Goal: Find specific page/section: Find specific page/section

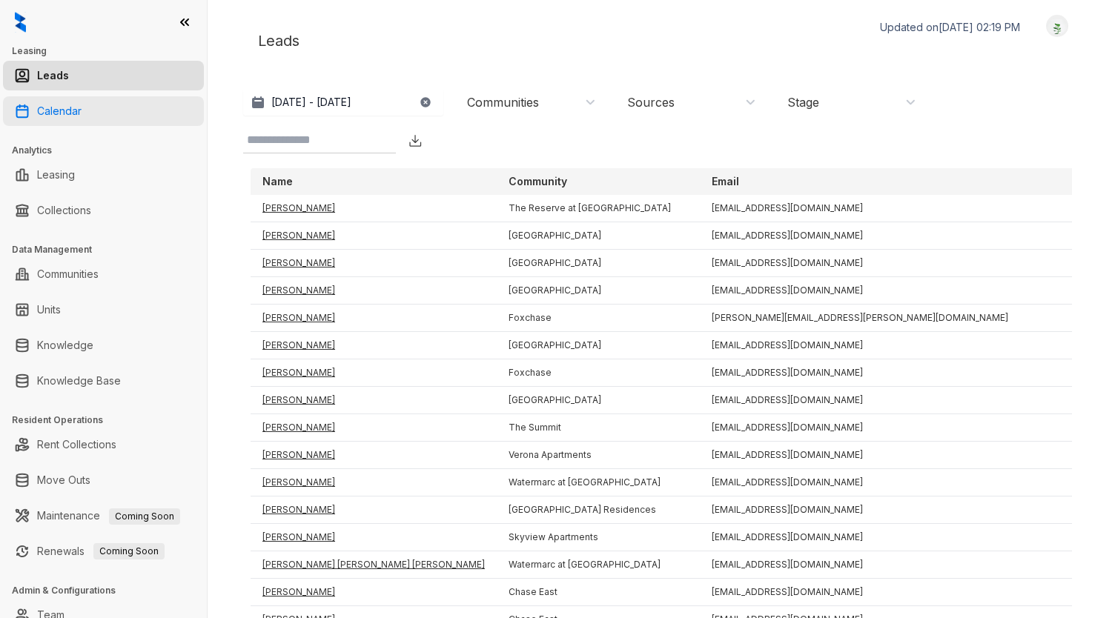
click at [42, 102] on link "Calendar" at bounding box center [59, 111] width 44 height 30
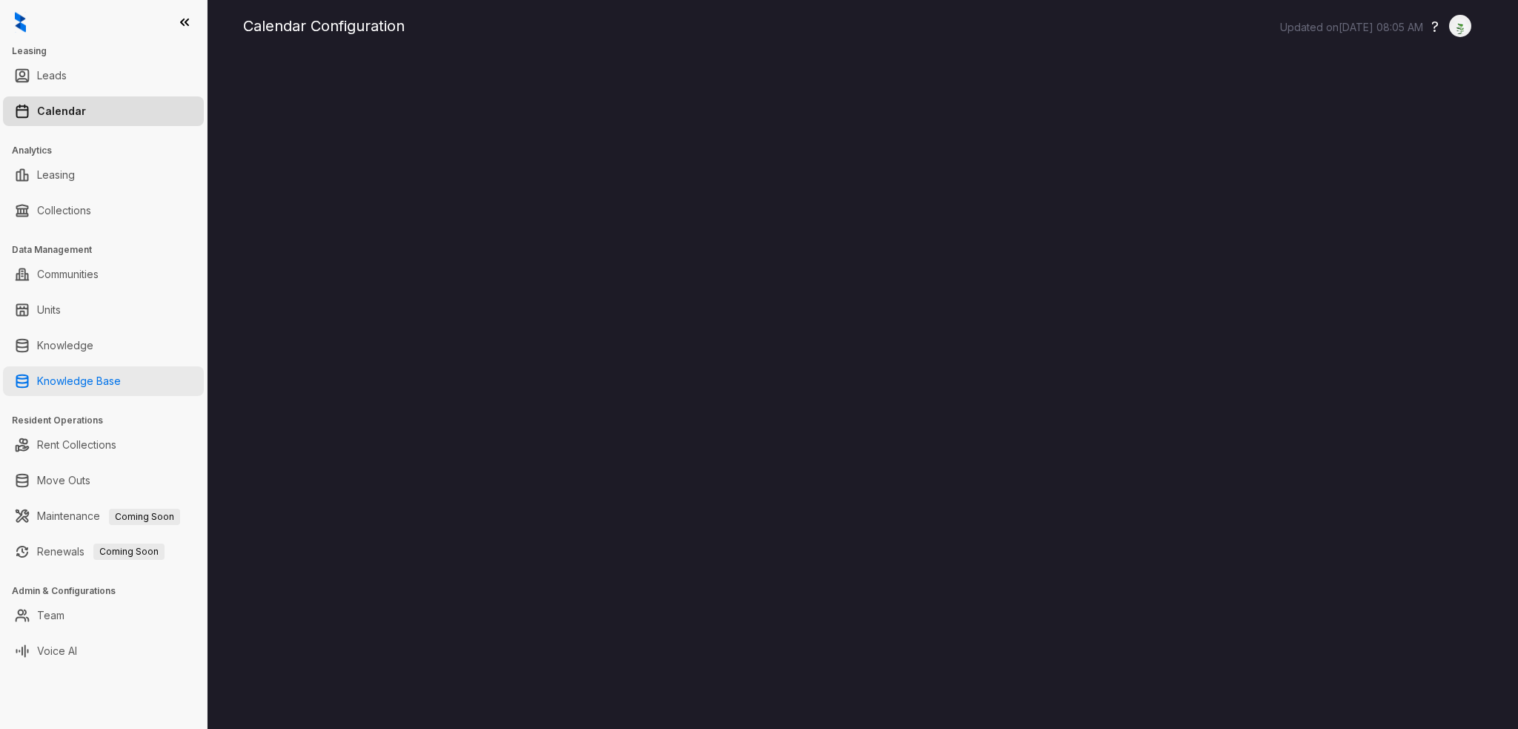
click at [98, 372] on link "Knowledge Base" at bounding box center [79, 381] width 84 height 30
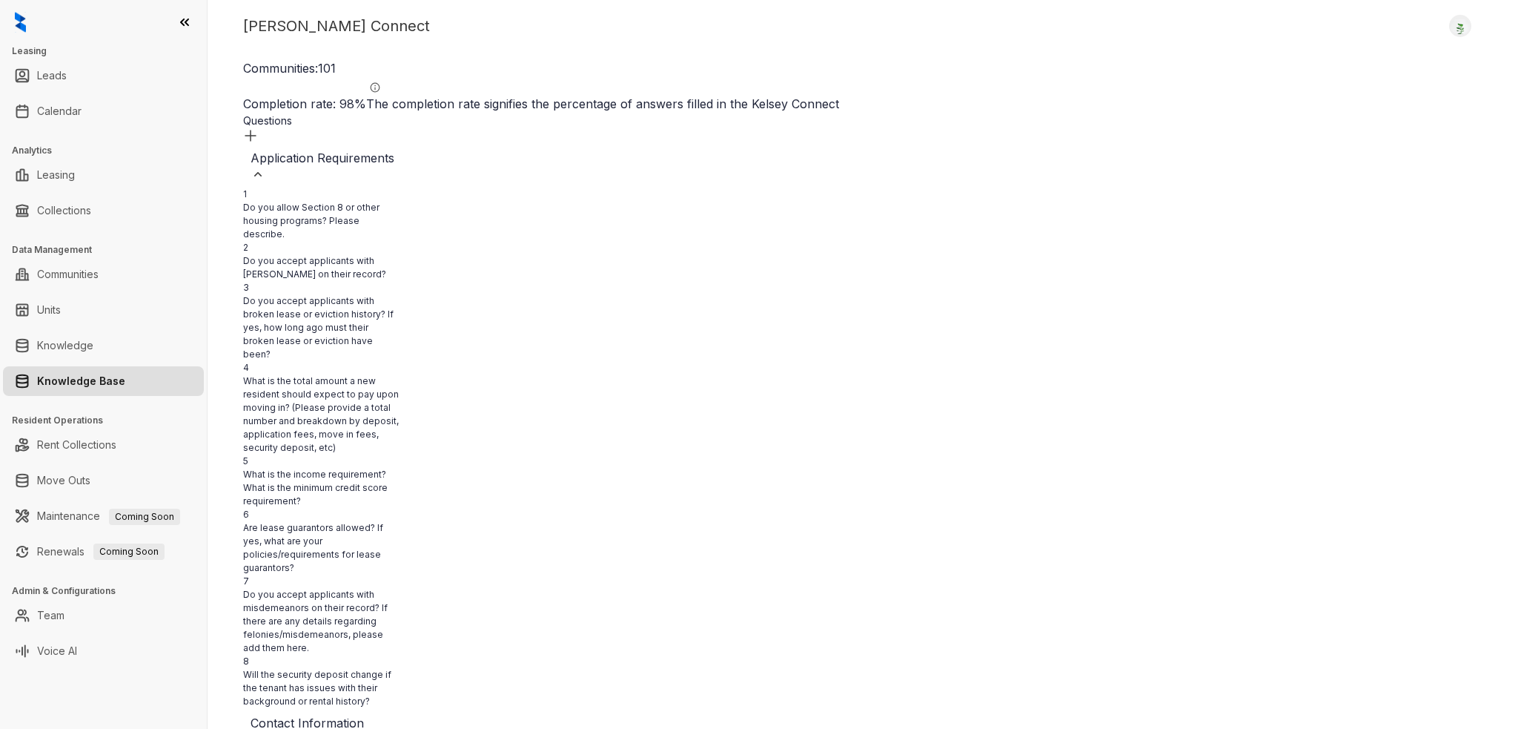
click at [807, 32] on div "Kelsey Connect Logout" at bounding box center [863, 26] width 1240 height 22
click at [588, 41] on div "Kelsey Connect Logout Communities: 101 Completion rate: 98 % The completion rat…" at bounding box center [863, 364] width 1311 height 729
click at [93, 339] on link "Knowledge" at bounding box center [65, 346] width 56 height 30
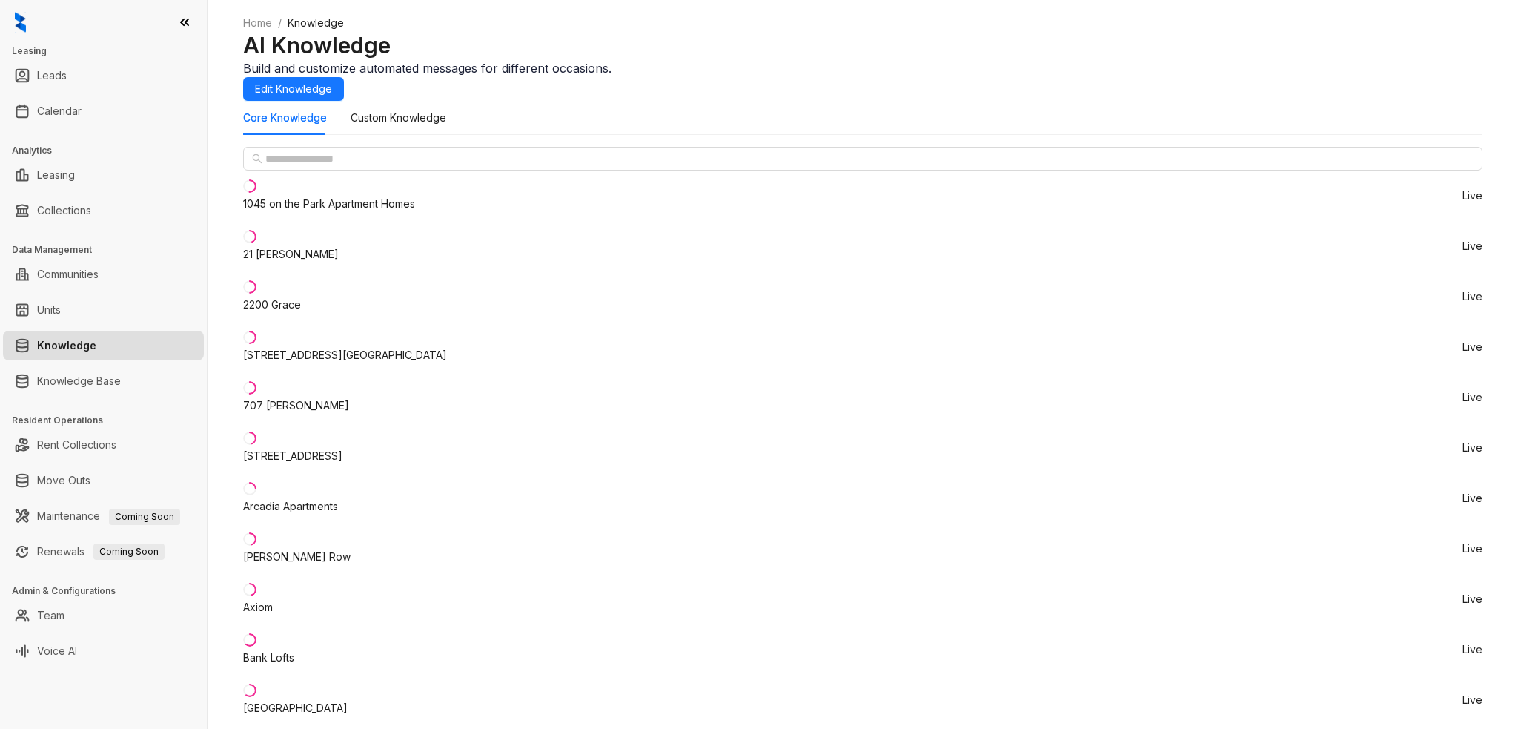
scroll to position [3188, 0]
click at [82, 116] on link "Calendar" at bounding box center [59, 111] width 44 height 30
